Goal: Task Accomplishment & Management: Manage account settings

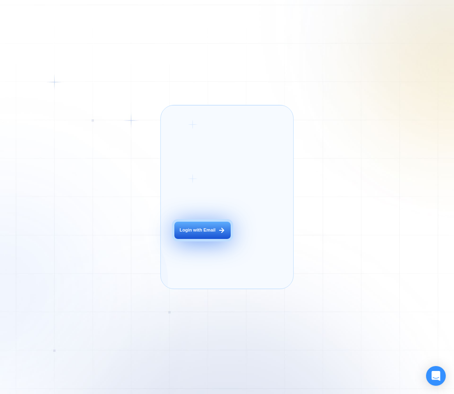
click at [207, 233] on div "Login with Email" at bounding box center [198, 230] width 36 height 6
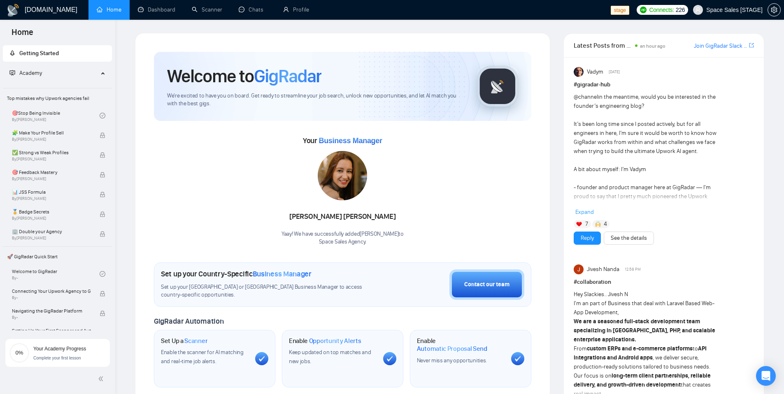
click at [454, 10] on span "Space Sales [STAGE]" at bounding box center [734, 10] width 56 height 0
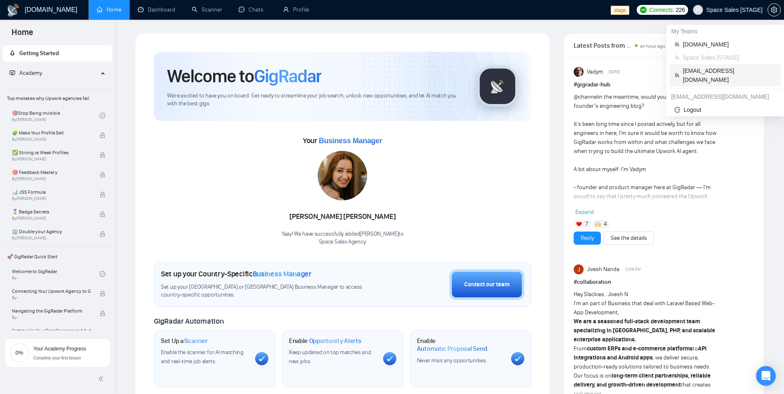
click at [454, 71] on span "evgeny.pinigin@zimalab.com" at bounding box center [728, 75] width 93 height 18
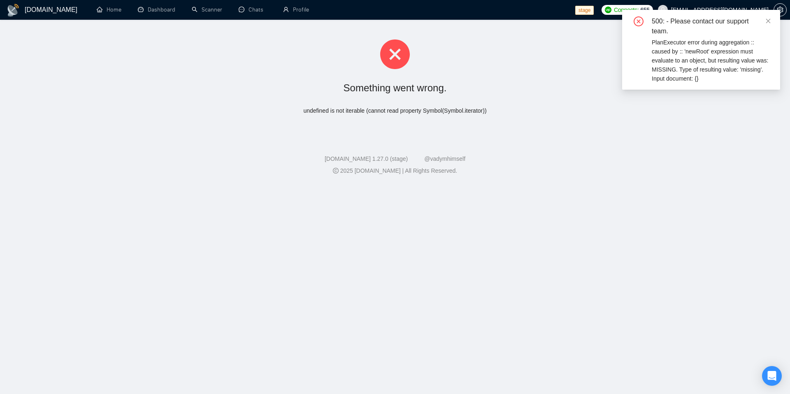
click at [454, 20] on icon "close" at bounding box center [768, 21] width 6 height 6
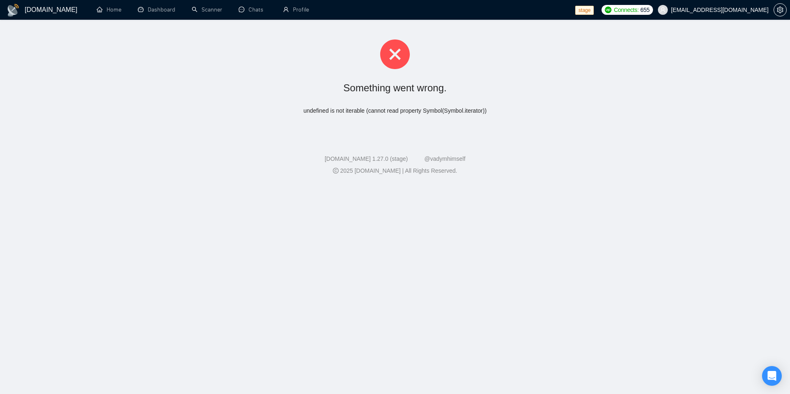
click at [454, 13] on div at bounding box center [779, 10] width 13 height 20
click at [454, 12] on span "setting" at bounding box center [780, 10] width 12 height 7
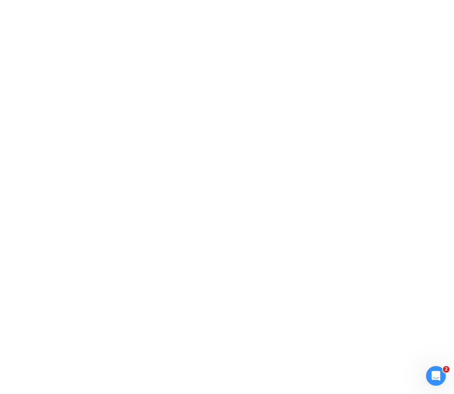
click at [371, 160] on div at bounding box center [227, 197] width 454 height 394
